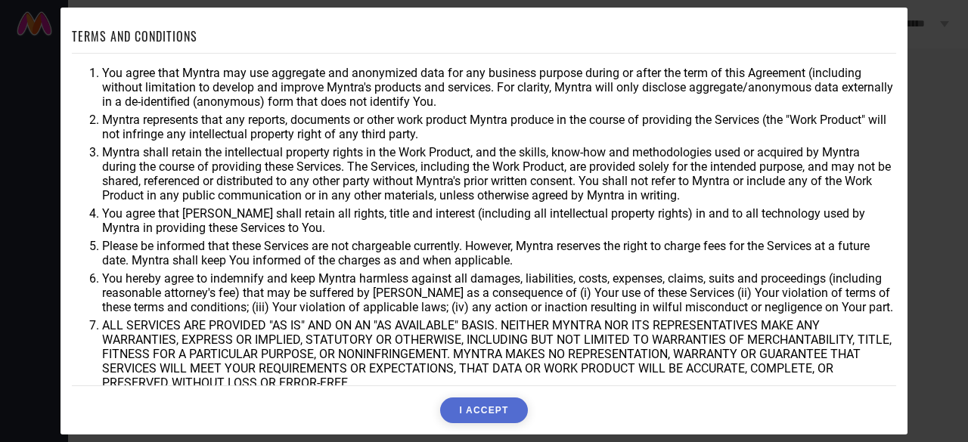
click at [498, 402] on button "I ACCEPT" at bounding box center [483, 411] width 87 height 26
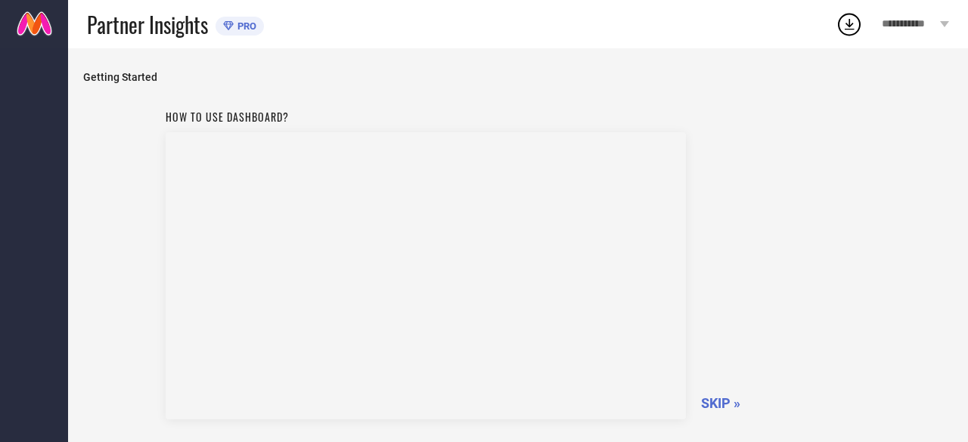
click at [719, 405] on span "SKIP »" at bounding box center [720, 404] width 39 height 16
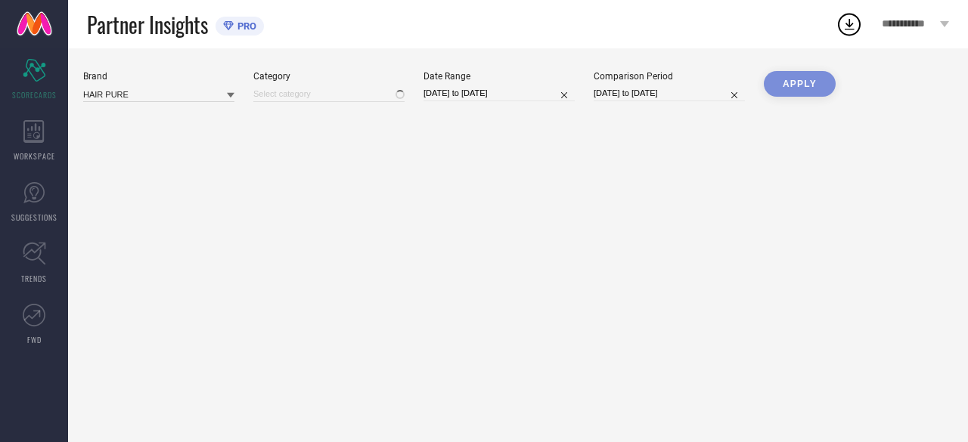
type input "All"
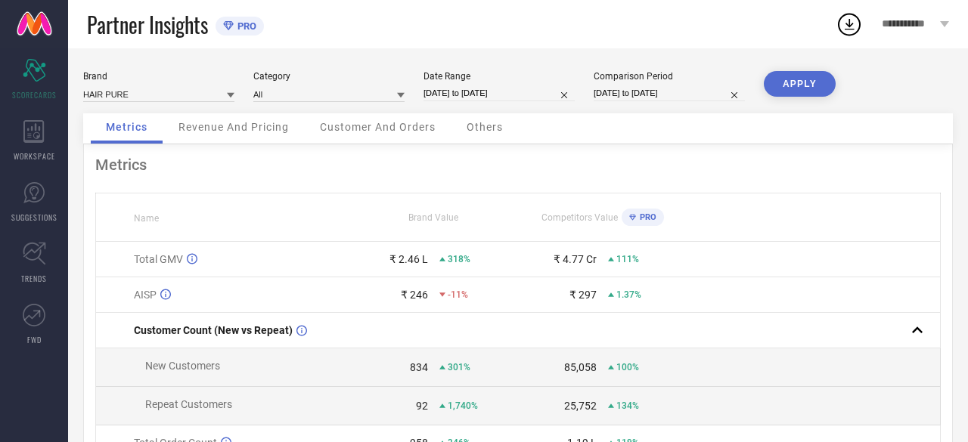
click at [259, 132] on span "Revenue And Pricing" at bounding box center [233, 127] width 110 height 12
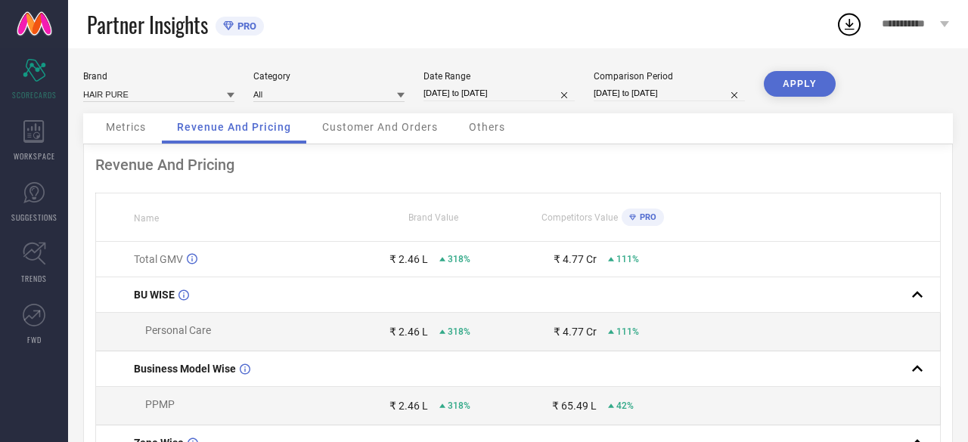
click at [344, 128] on span "Customer And Orders" at bounding box center [380, 127] width 116 height 12
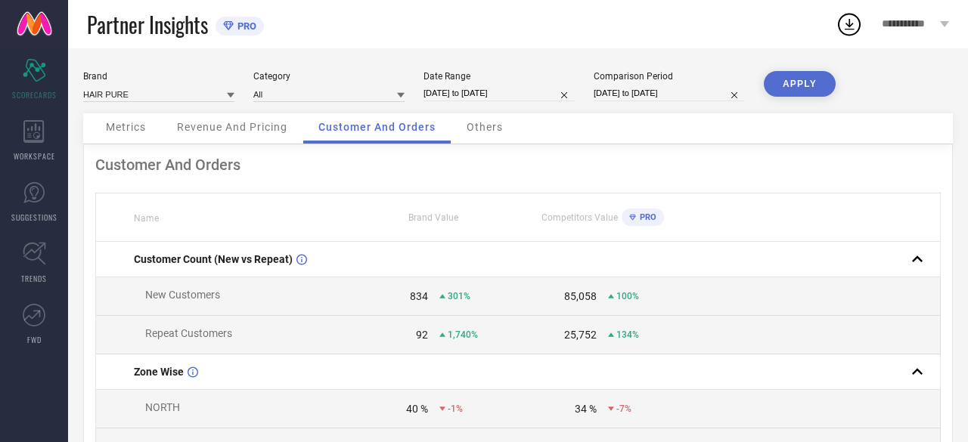
click at [580, 167] on div "Customer And Orders" at bounding box center [518, 165] width 846 height 18
click at [245, 128] on span "Revenue And Pricing" at bounding box center [232, 127] width 110 height 12
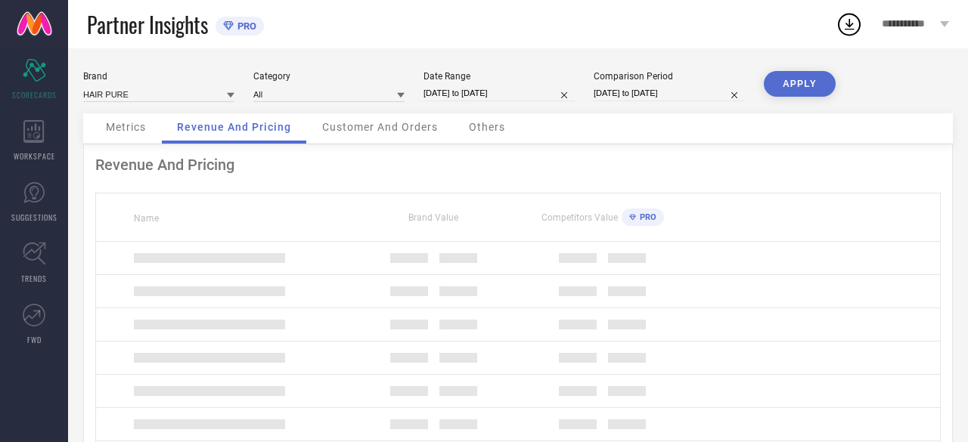
click at [127, 123] on span "Metrics" at bounding box center [126, 127] width 40 height 12
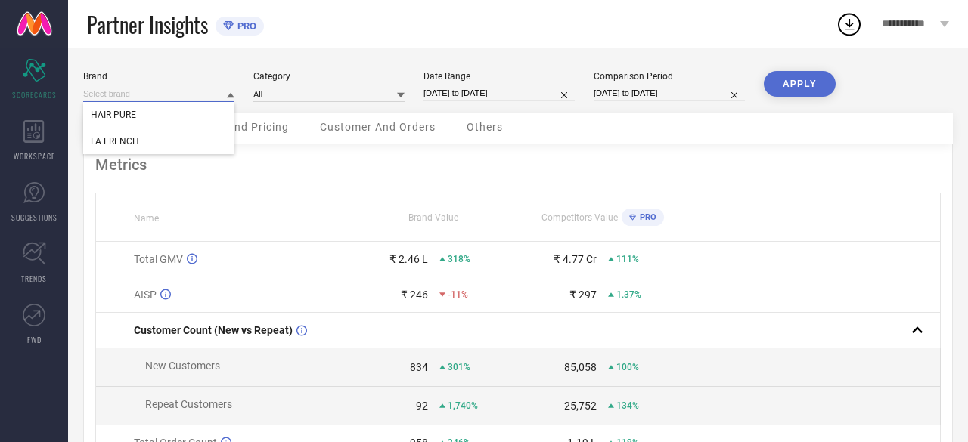
click at [171, 101] on input at bounding box center [158, 94] width 151 height 16
click at [160, 143] on div "LA FRENCH" at bounding box center [158, 142] width 151 height 26
type input "All"
click at [817, 81] on button "APPLY" at bounding box center [800, 84] width 72 height 26
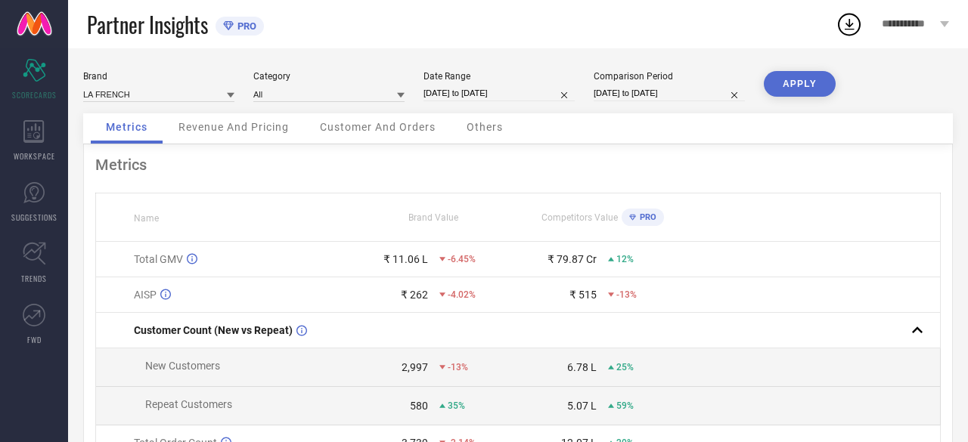
select select "7"
select select "2025"
select select "8"
select select "2025"
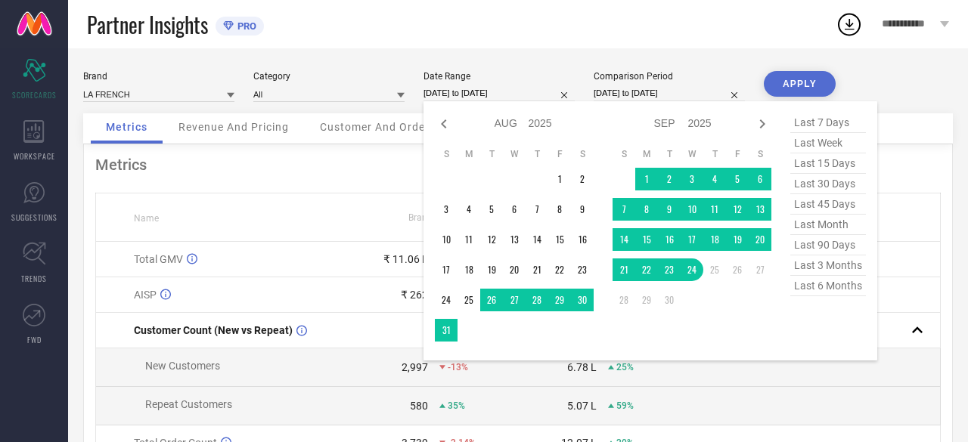
click at [542, 88] on input "[DATE] to [DATE]" at bounding box center [499, 93] width 151 height 16
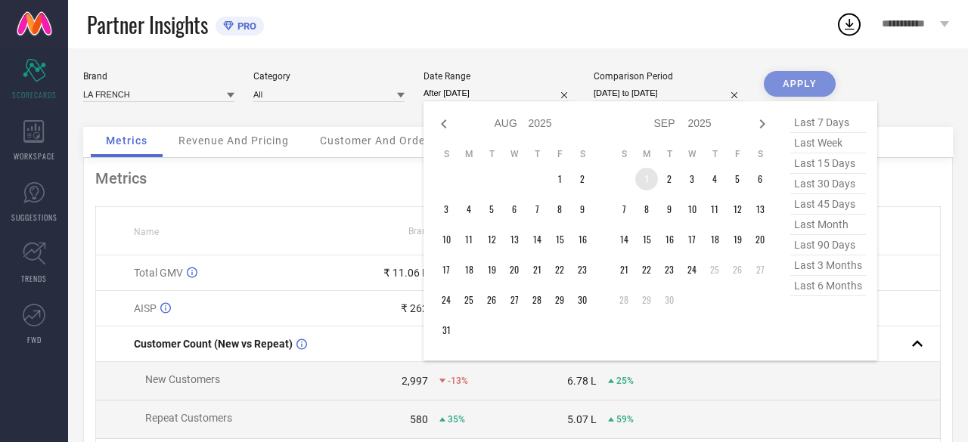
click at [647, 175] on td "1" at bounding box center [646, 179] width 23 height 23
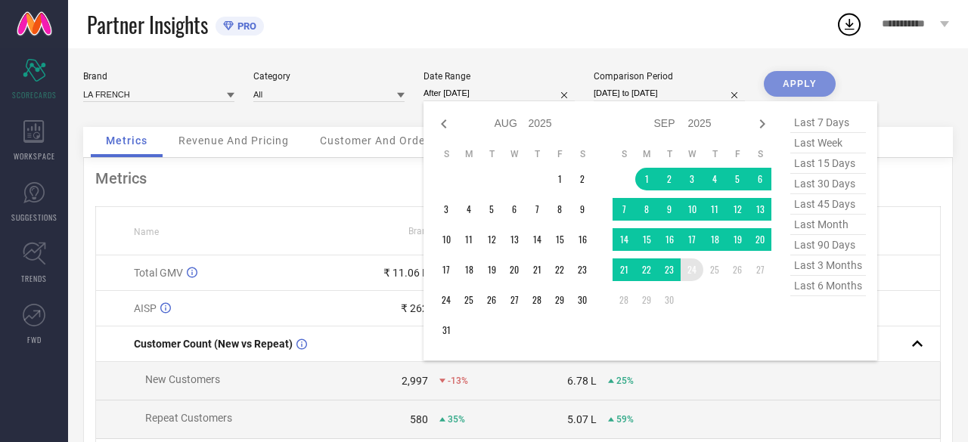
type input "[DATE] to [DATE]"
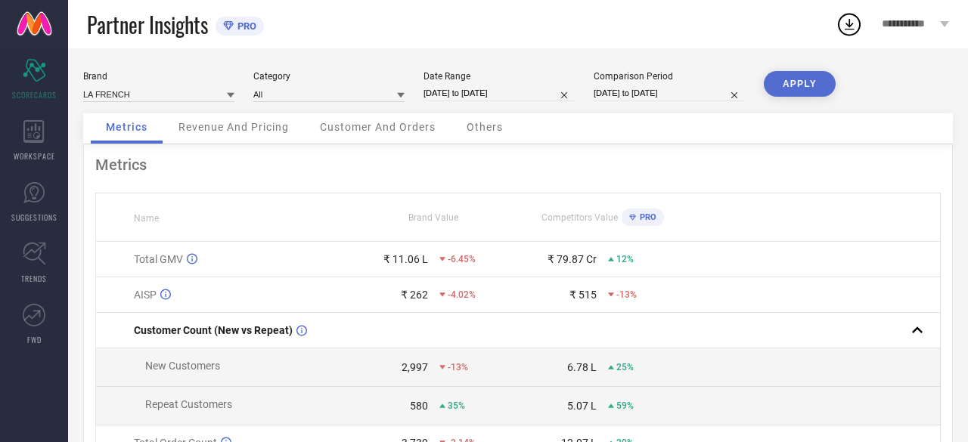
click at [799, 78] on button "APPLY" at bounding box center [800, 84] width 72 height 26
click at [139, 96] on input at bounding box center [158, 94] width 151 height 16
click at [157, 87] on input at bounding box center [158, 94] width 151 height 16
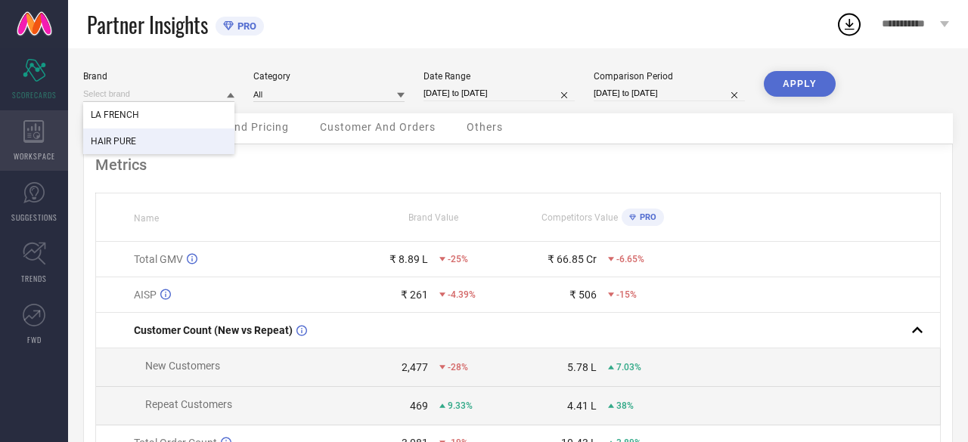
click at [44, 141] on icon at bounding box center [33, 131] width 20 height 23
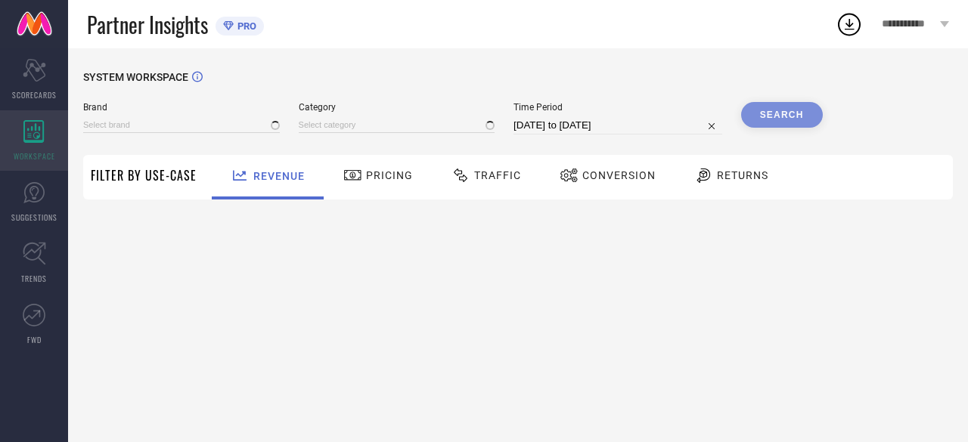
type input "HAIR PURE"
type input "All"
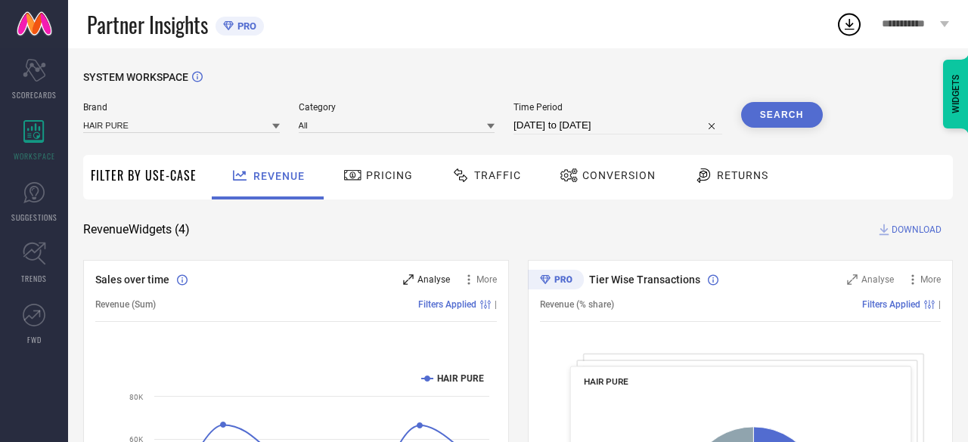
click at [428, 276] on span "Analyse" at bounding box center [433, 280] width 33 height 11
